Goal: Navigation & Orientation: Understand site structure

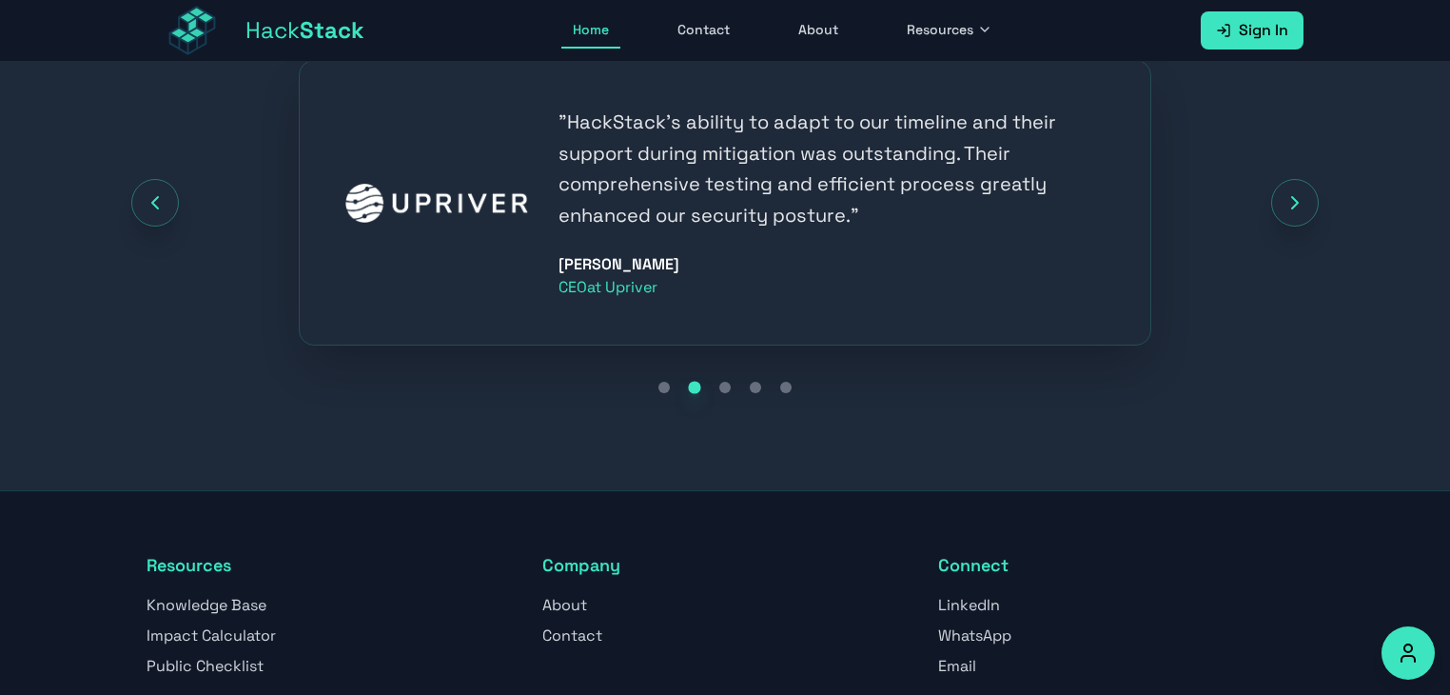
scroll to position [2546, 0]
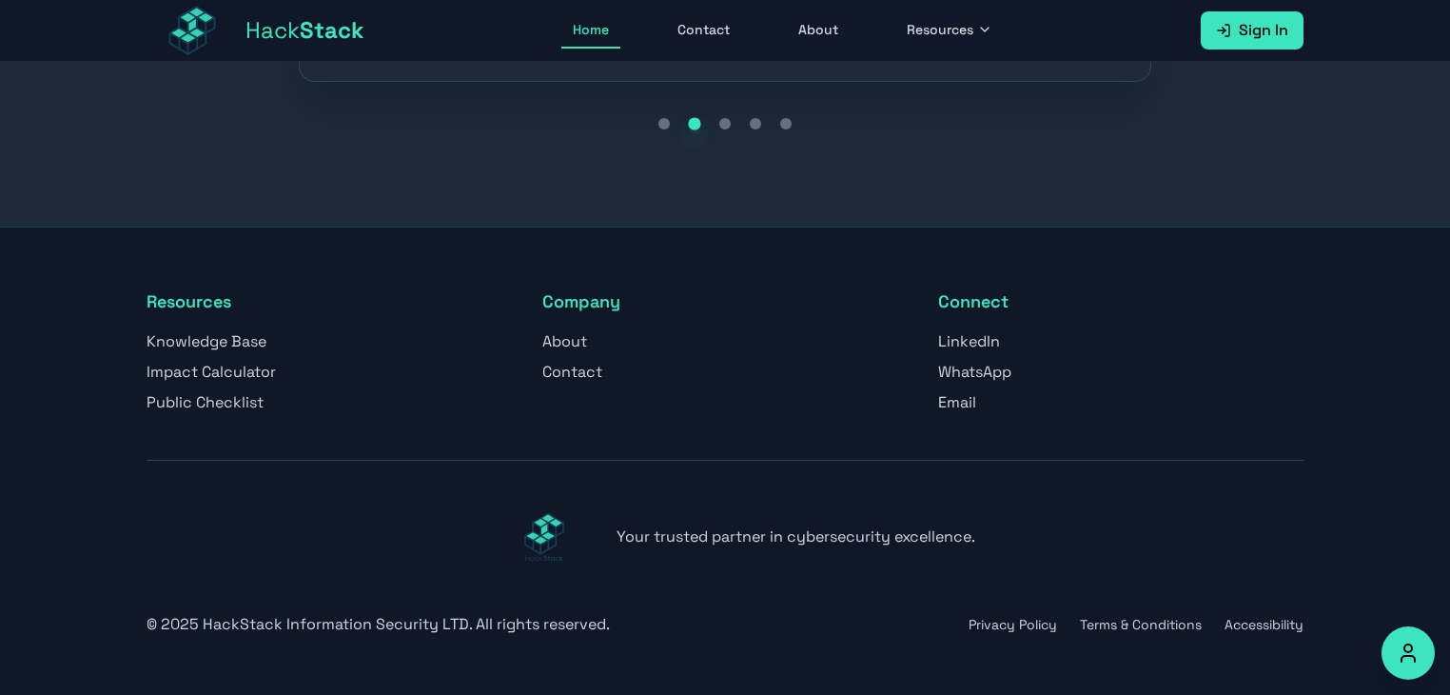
click at [606, 23] on link "Home" at bounding box center [590, 30] width 59 height 36
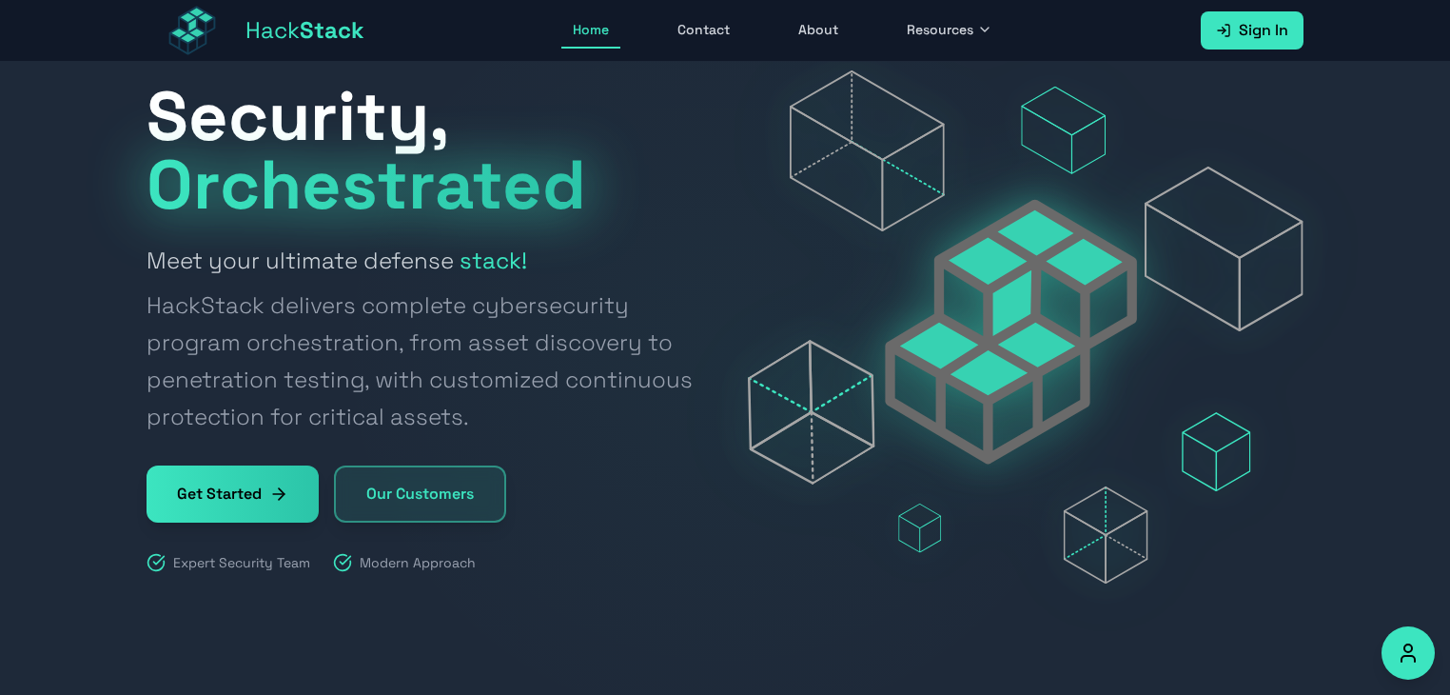
scroll to position [0, 0]
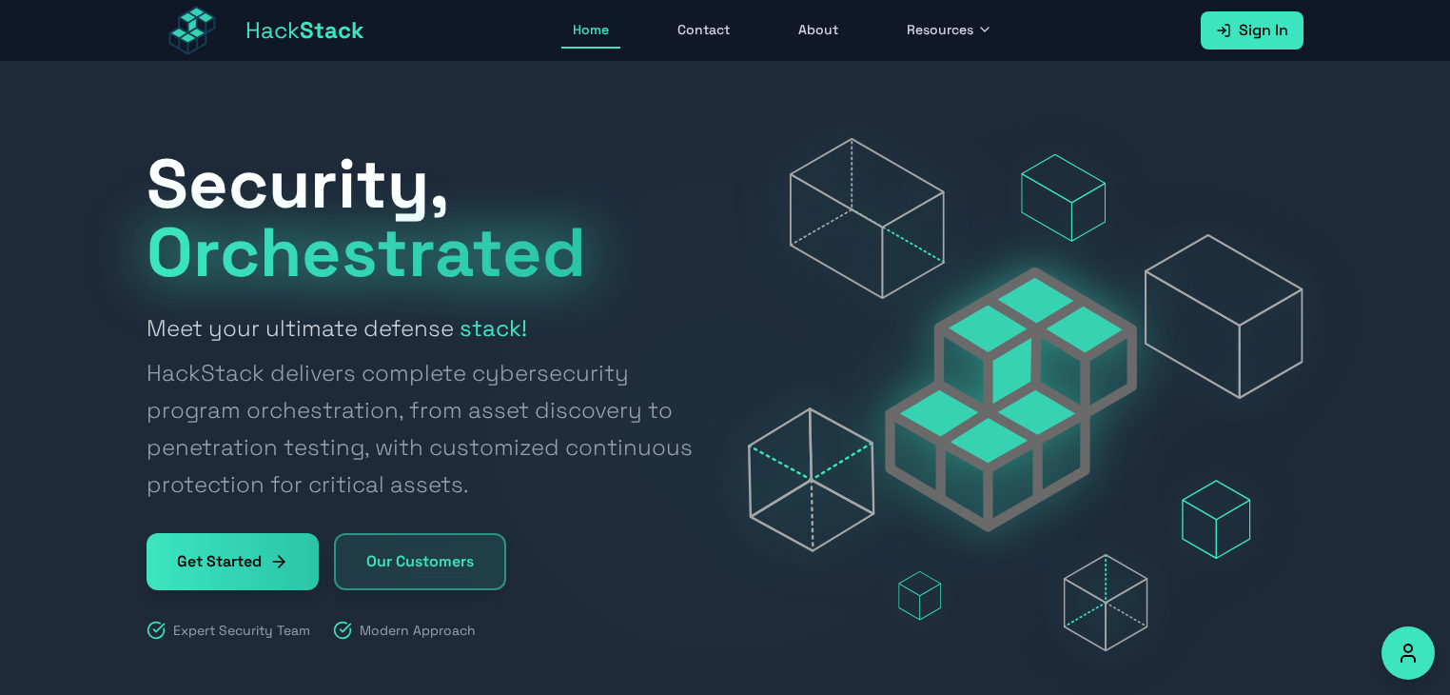
click at [694, 31] on link "Contact" at bounding box center [703, 30] width 75 height 36
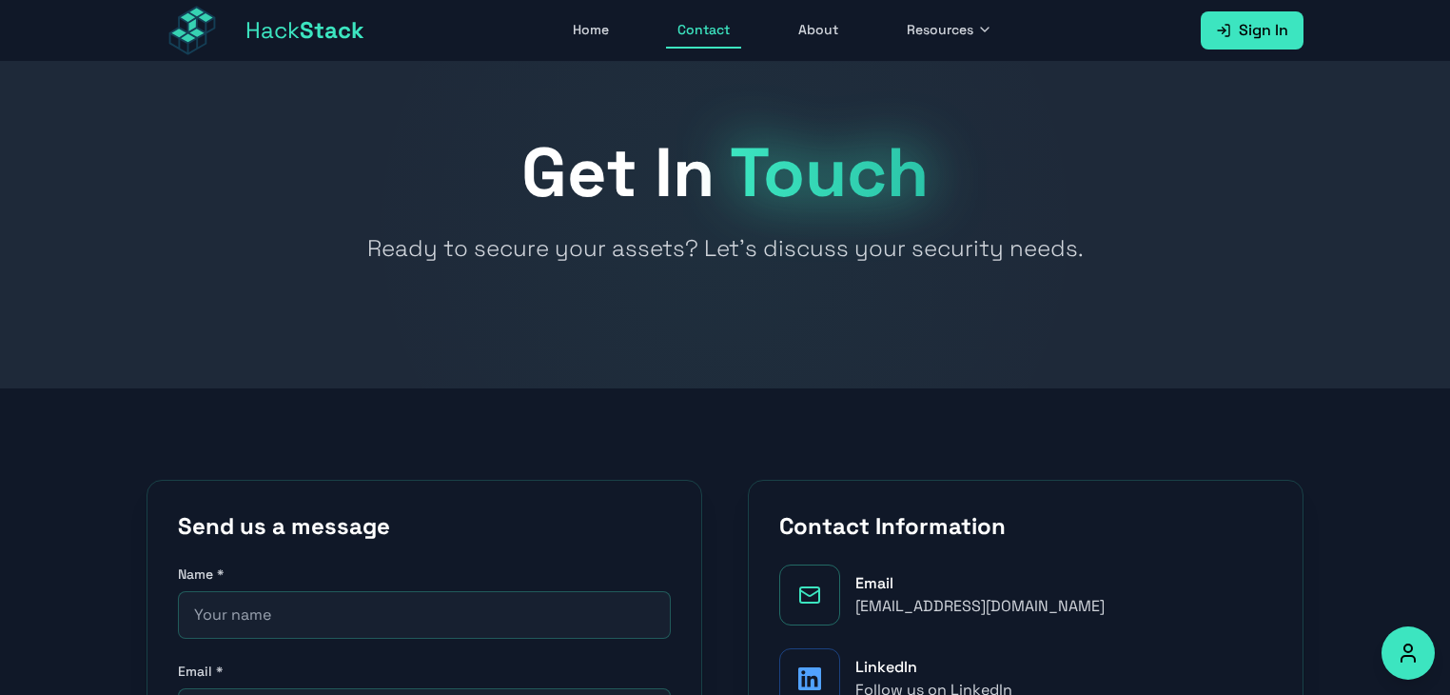
click at [599, 30] on link "Home" at bounding box center [590, 30] width 59 height 36
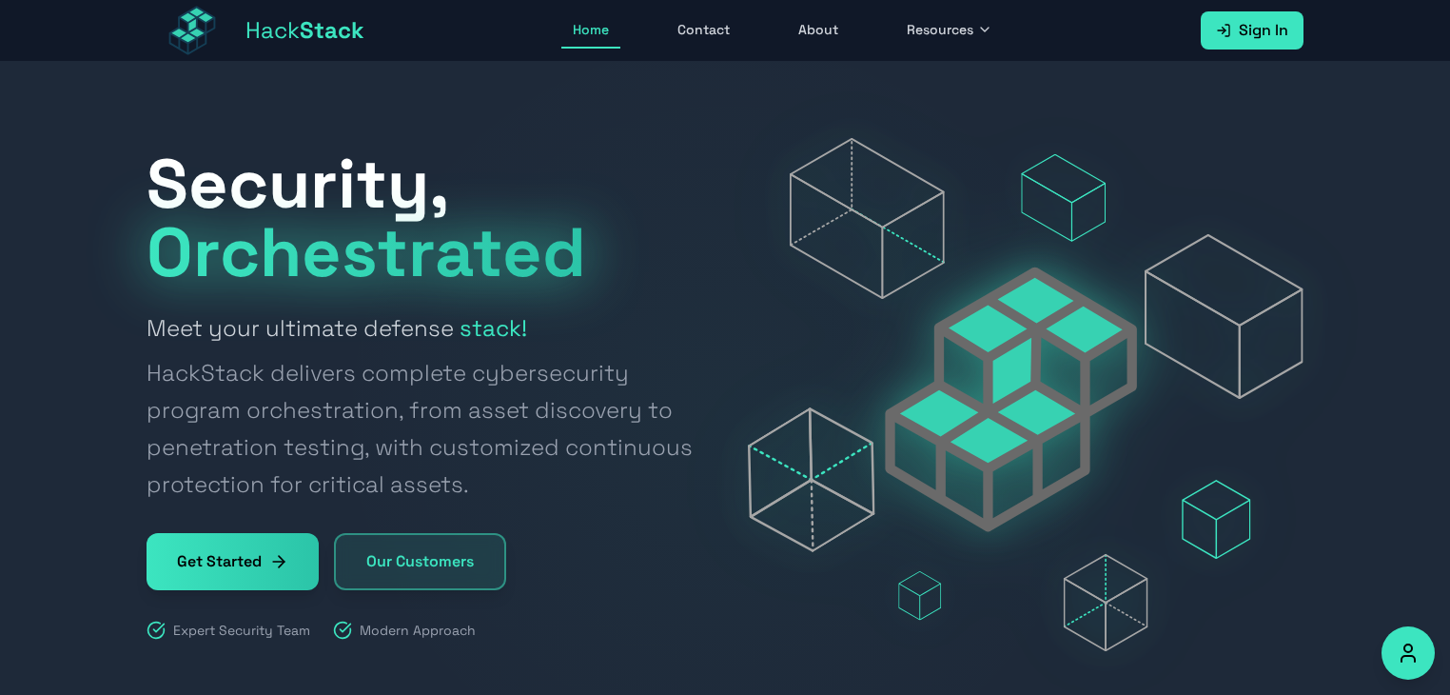
click at [825, 28] on link "About" at bounding box center [818, 30] width 63 height 36
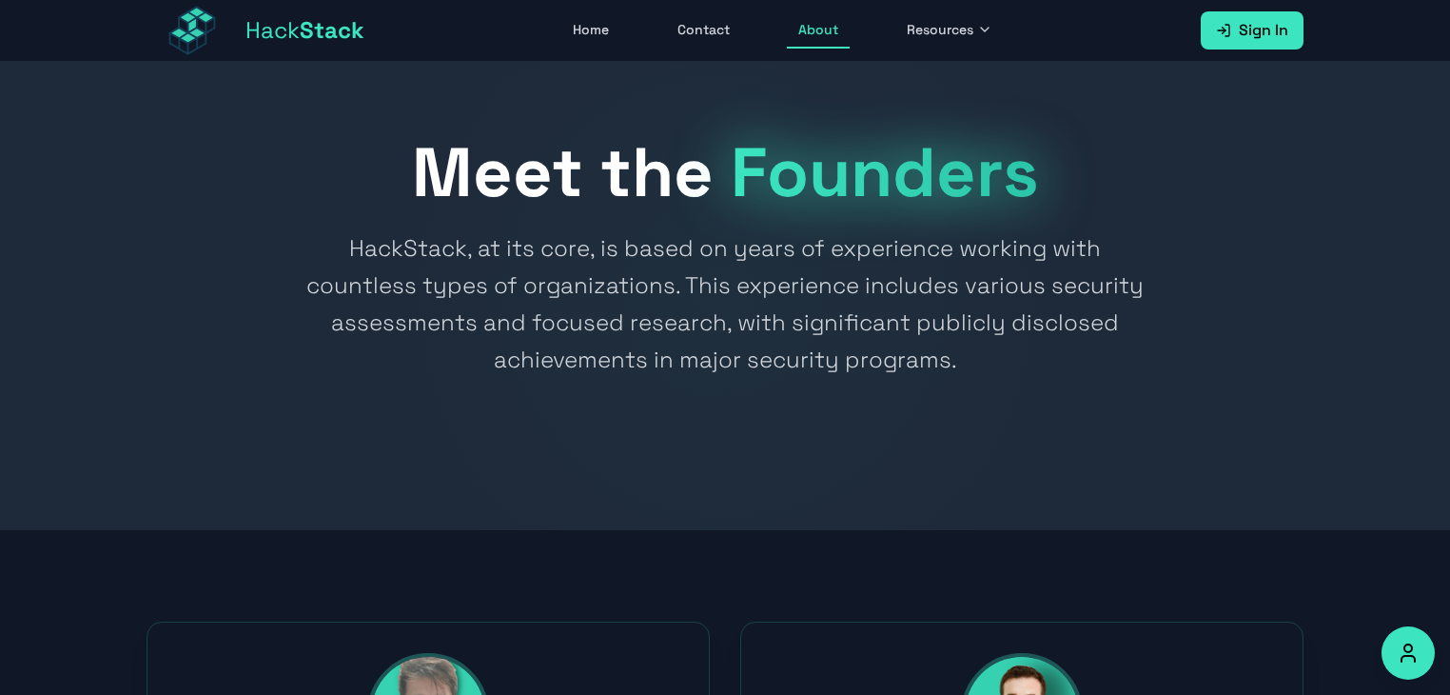
click at [936, 17] on button "Resources" at bounding box center [949, 30] width 108 height 36
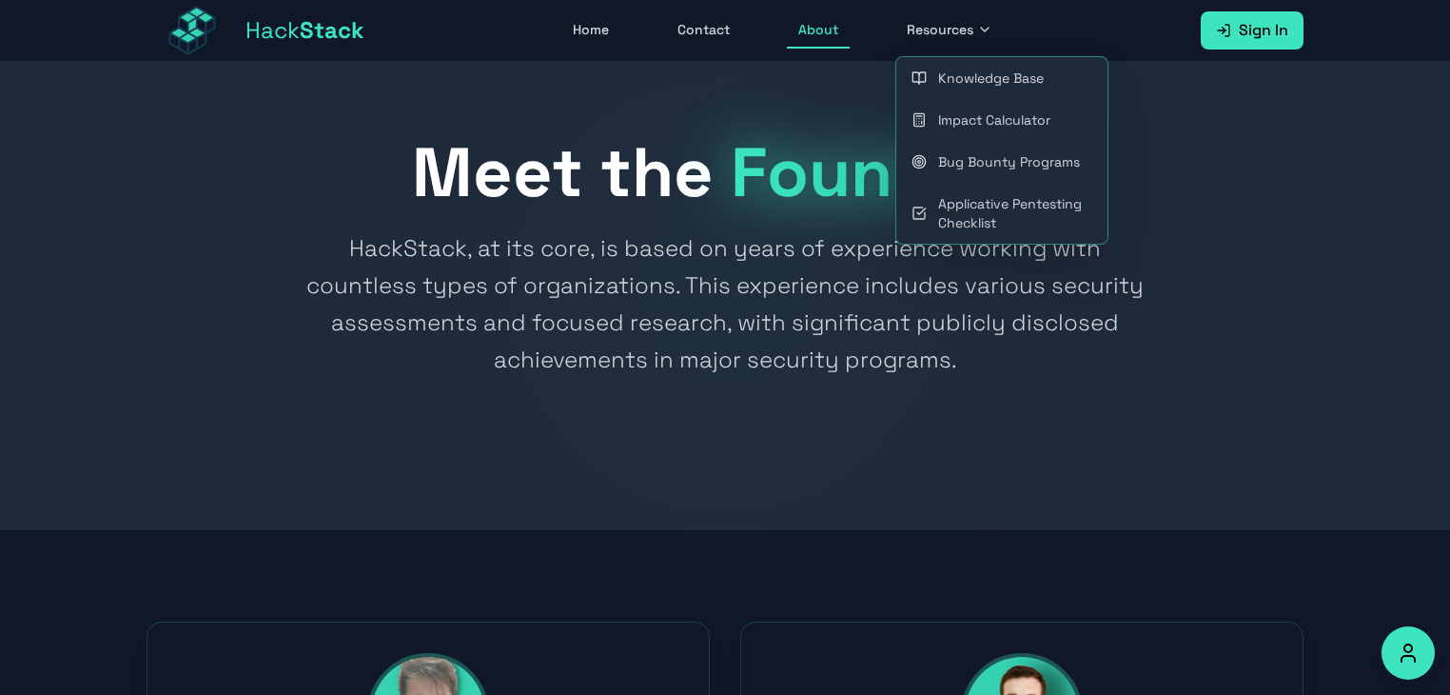
click at [605, 12] on link "Home" at bounding box center [590, 30] width 59 height 36
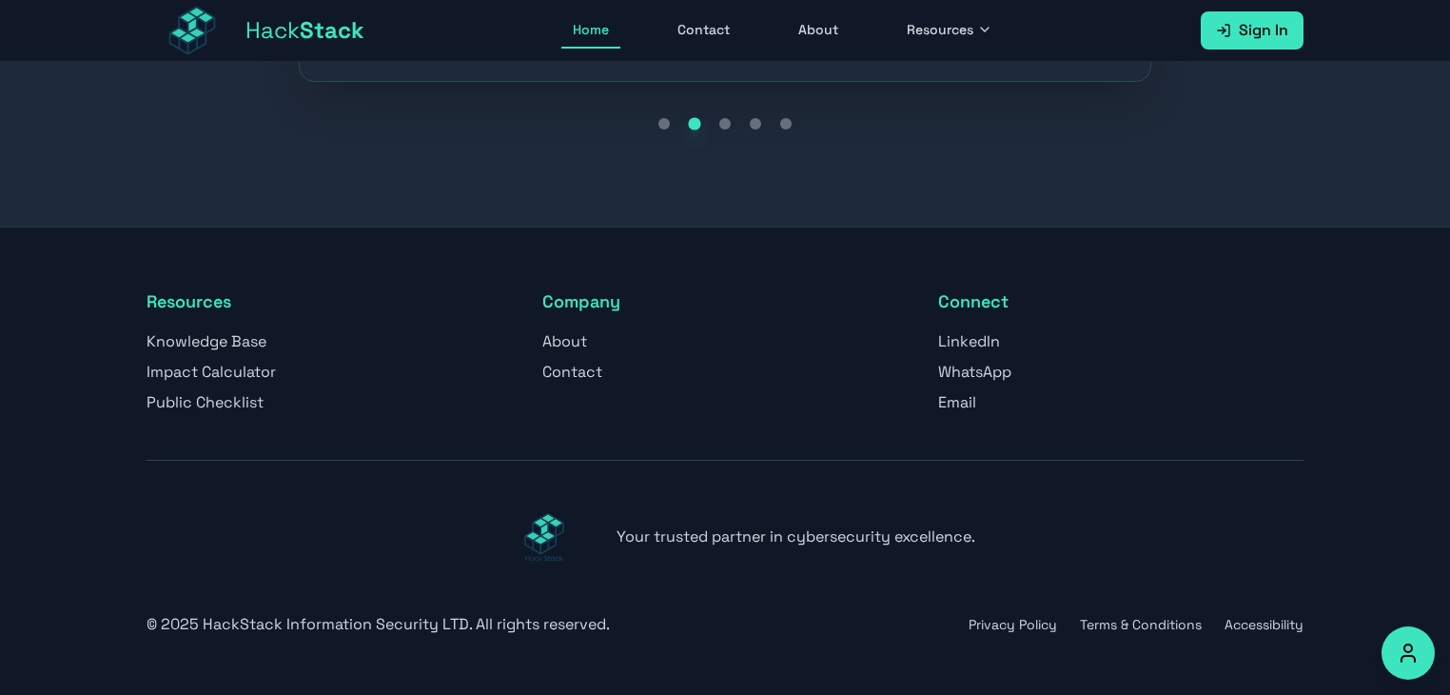
scroll to position [2577, 0]
